Goal: Transaction & Acquisition: Purchase product/service

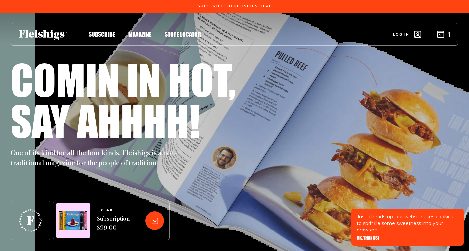
click at [372, 236] on span "OK, THANKS!" at bounding box center [368, 233] width 22 height 5
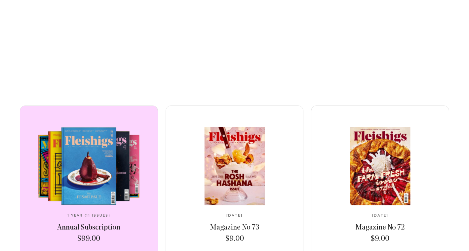
scroll to position [271, 0]
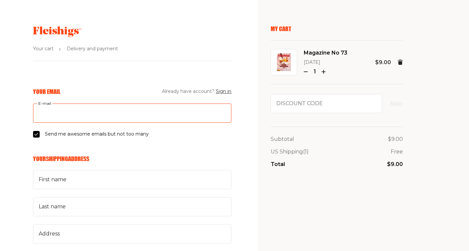
type input "[PERSON_NAME][EMAIL_ADDRESS][DOMAIN_NAME]"
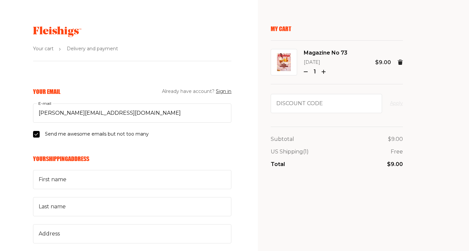
click at [154, 135] on div "Send me awesome emails but not too many" at bounding box center [132, 134] width 198 height 8
click at [40, 135] on input "Send me awesome emails but not too many" at bounding box center [36, 134] width 7 height 7
checkbox input "false"
click at [223, 93] on button "Sign in" at bounding box center [224, 92] width 16 height 8
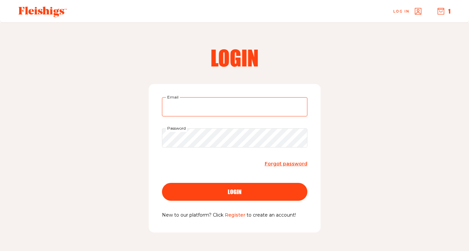
type input "[PERSON_NAME][EMAIL_ADDRESS][DOMAIN_NAME]"
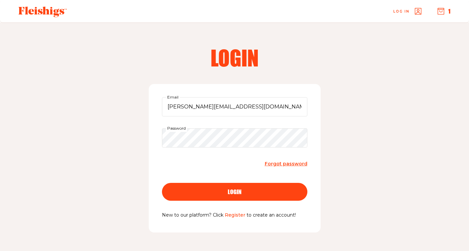
click at [245, 196] on button "login" at bounding box center [235, 192] width 146 height 18
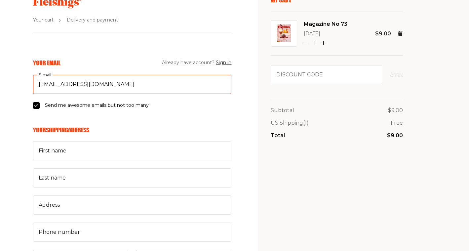
scroll to position [33, 0]
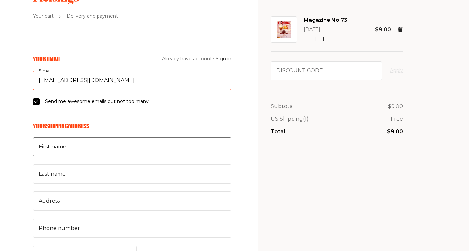
type input "[EMAIL_ADDRESS][DOMAIN_NAME]"
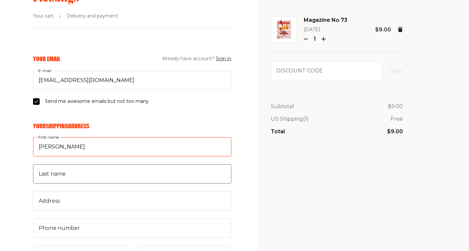
type input "[PERSON_NAME]"
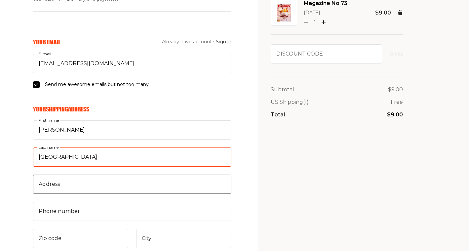
scroll to position [52, 0]
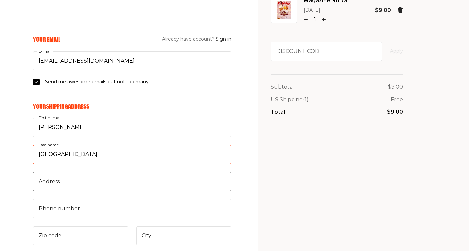
type input "[GEOGRAPHIC_DATA]"
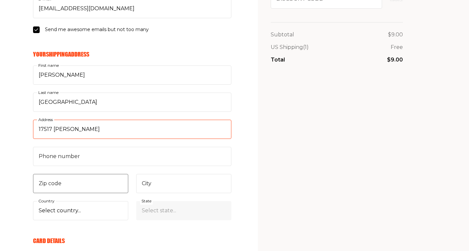
scroll to position [108, 0]
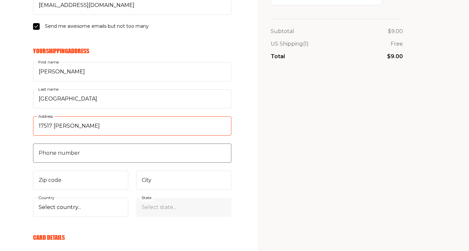
type input "17517 [PERSON_NAME]"
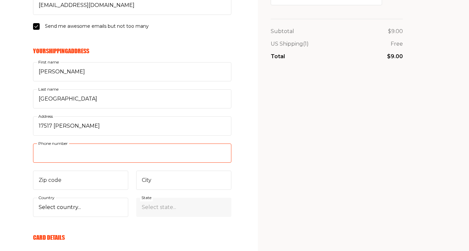
click at [52, 150] on input "Phone number" at bounding box center [132, 153] width 198 height 19
type input "248310"
click at [49, 151] on input "Phone number" at bounding box center [132, 153] width 198 height 19
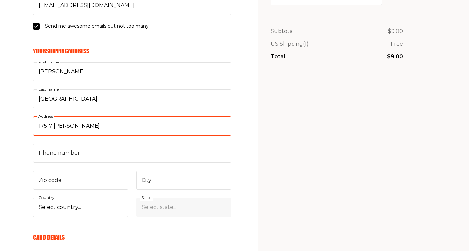
click at [79, 123] on input "17517 [PERSON_NAME]" at bounding box center [132, 125] width 198 height 19
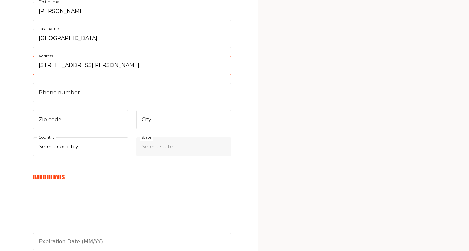
scroll to position [169, 0]
type input "[STREET_ADDRESS][PERSON_NAME]"
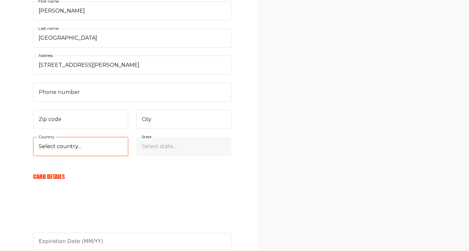
select select "US"
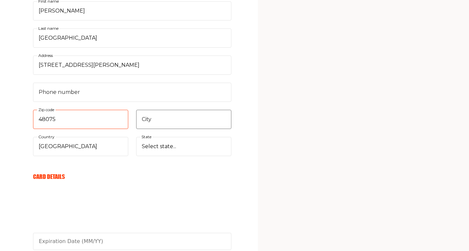
type input "48075"
type input "Southfield"
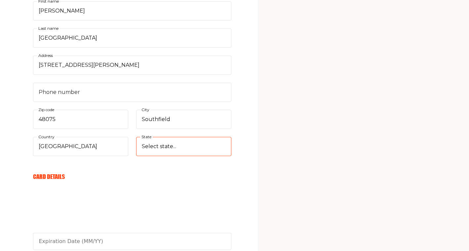
select select "[US_STATE]"
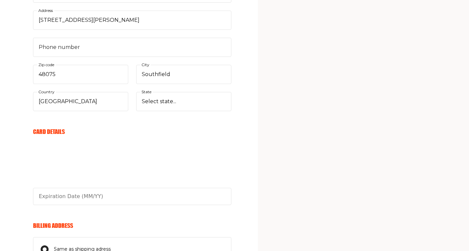
scroll to position [216, 0]
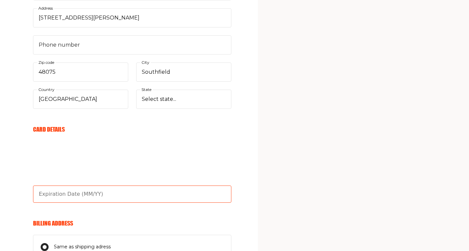
click at [76, 200] on input "text" at bounding box center [132, 194] width 198 height 17
type input "4"
type input "04/28"
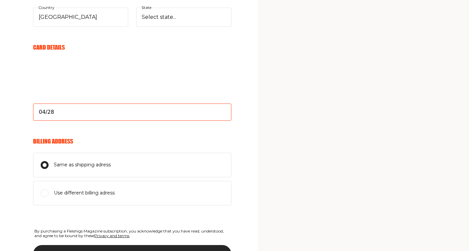
scroll to position [299, 0]
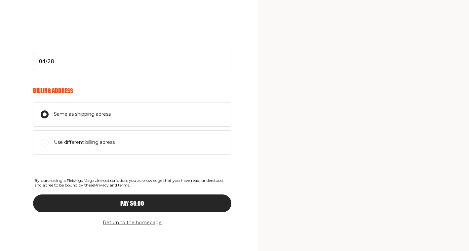
click at [110, 201] on div "Pay $9.00" at bounding box center [132, 203] width 172 height 6
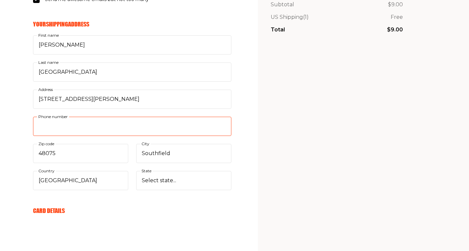
click at [89, 128] on input "Phone number" at bounding box center [132, 126] width 198 height 19
type input "3"
type input "2483102384"
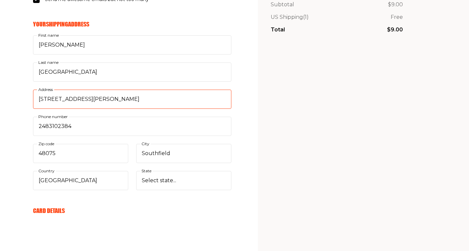
click at [188, 96] on input "[STREET_ADDRESS][PERSON_NAME]" at bounding box center [132, 99] width 198 height 19
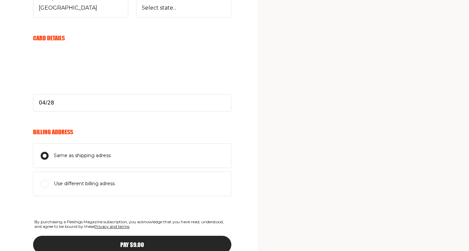
scroll to position [312, 0]
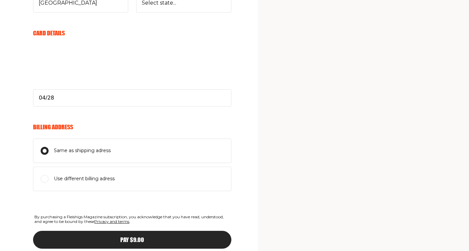
click at [140, 237] on span "Pay $9.00" at bounding box center [132, 234] width 24 height 6
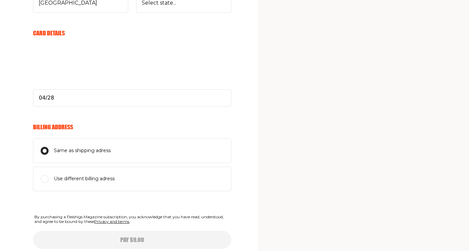
select select
type input "04/28"
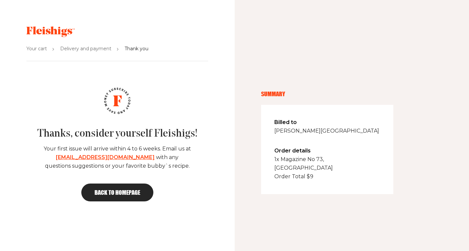
click at [98, 155] on link "[EMAIL_ADDRESS][DOMAIN_NAME]" at bounding box center [105, 157] width 99 height 6
